Goal: Register for event/course

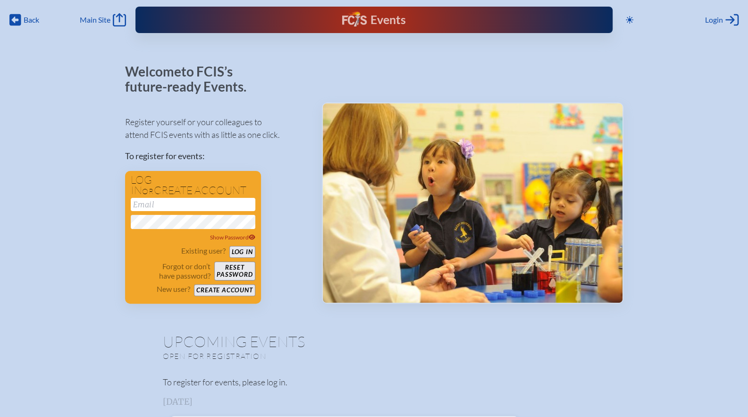
type input "[EMAIL_ADDRESS][DOMAIN_NAME]"
click at [238, 122] on p "Register yourself or your colleagues to attend FCIS events with as little as on…" at bounding box center [216, 128] width 182 height 25
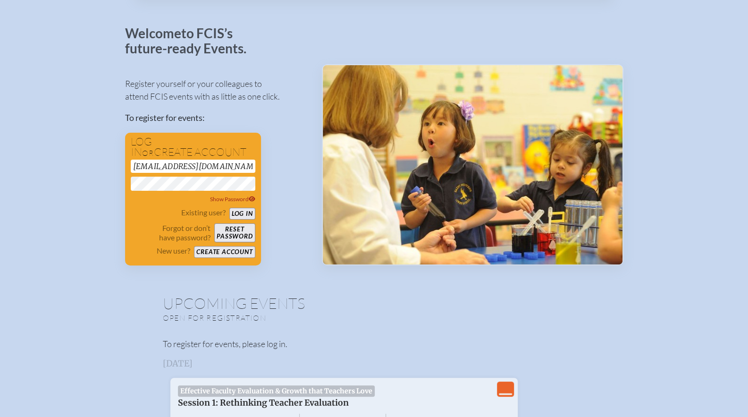
scroll to position [39, 7]
click at [240, 215] on button "Log in" at bounding box center [242, 213] width 26 height 12
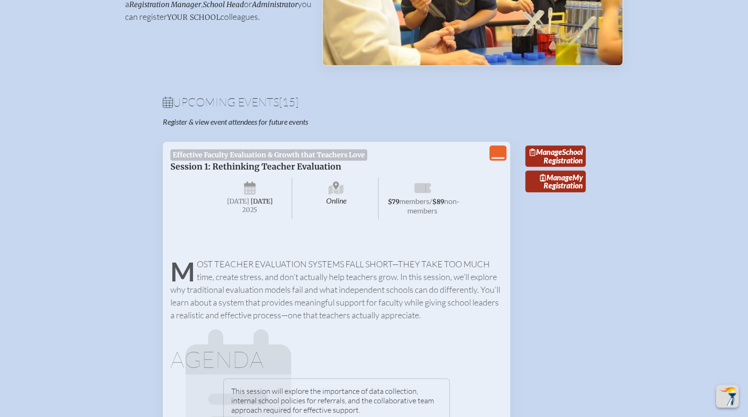
scroll to position [0, 7]
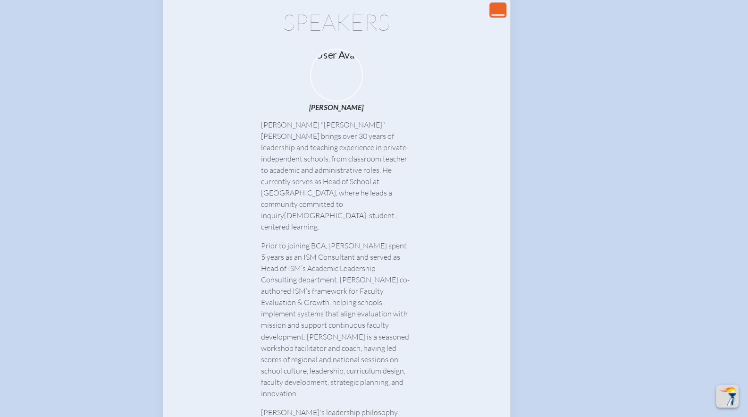
scroll to position [741, 5]
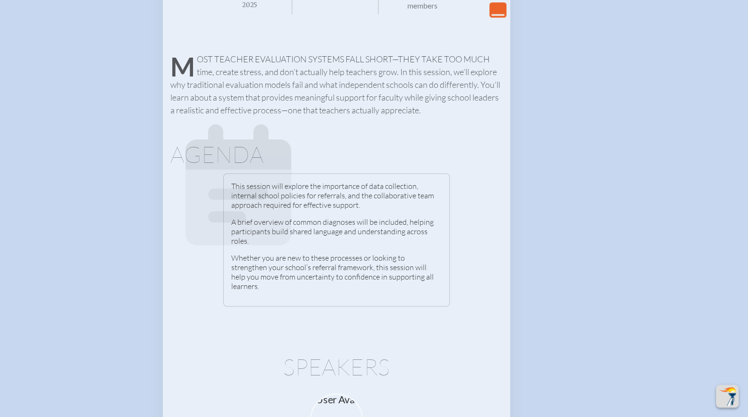
click at [303, 236] on p "A brief overview of common diagnoses will be included, helping participants bui…" at bounding box center [336, 231] width 210 height 28
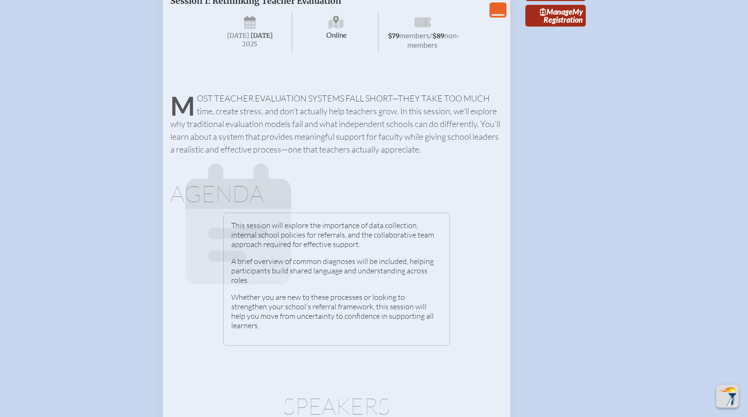
scroll to position [367, 0]
